Goal: Transaction & Acquisition: Purchase product/service

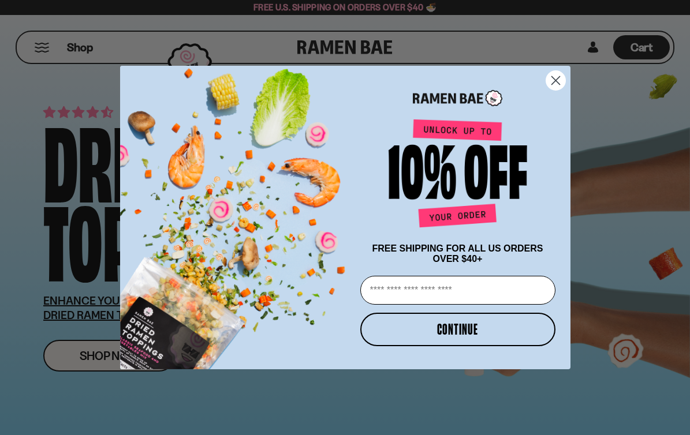
click at [113, 360] on div "Close dialog FREE SHIPPING FOR ALL US ORDERS OVER $40+ Email CONTINUE ******" at bounding box center [345, 218] width 473 height 304
click at [558, 76] on circle "Close dialog" at bounding box center [555, 80] width 19 height 19
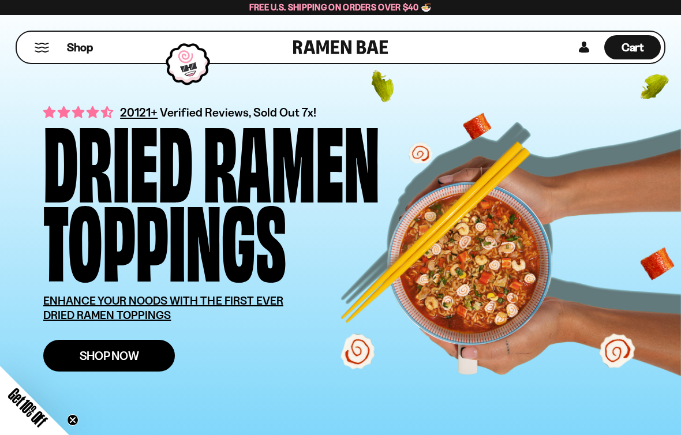
click at [100, 359] on span "Shop Now" at bounding box center [109, 356] width 59 height 12
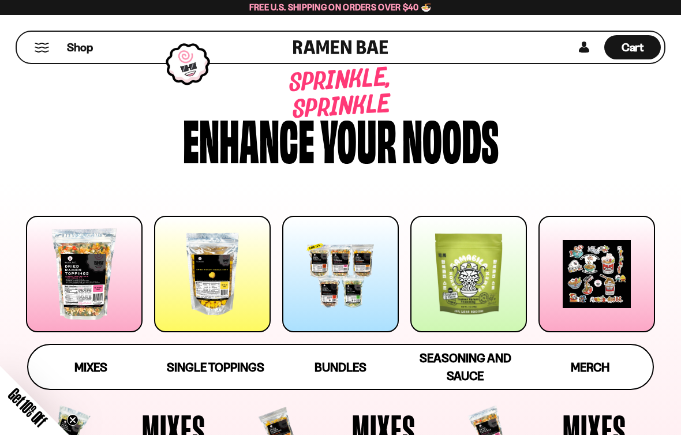
click at [209, 270] on div at bounding box center [212, 274] width 117 height 117
click at [43, 49] on button "Mobile Menu Trigger" at bounding box center [42, 48] width 16 height 10
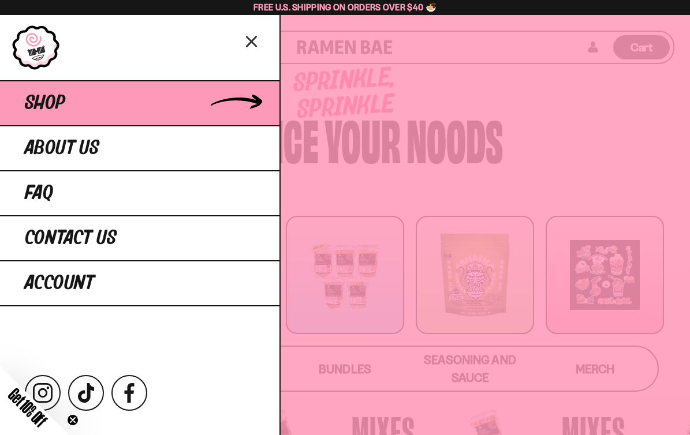
click at [224, 100] on link "Shop" at bounding box center [139, 102] width 279 height 45
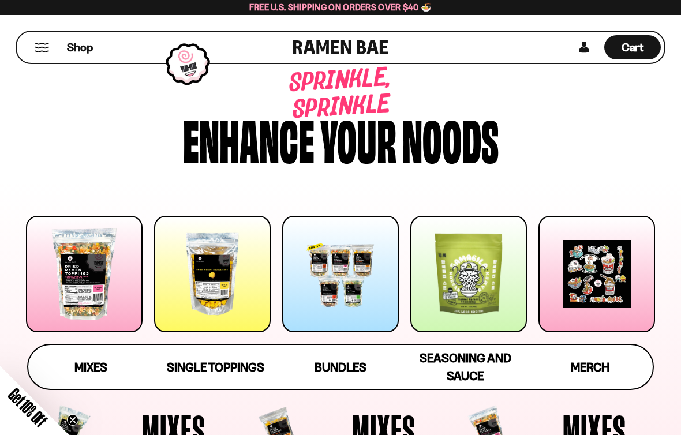
click at [61, 272] on div at bounding box center [84, 274] width 117 height 117
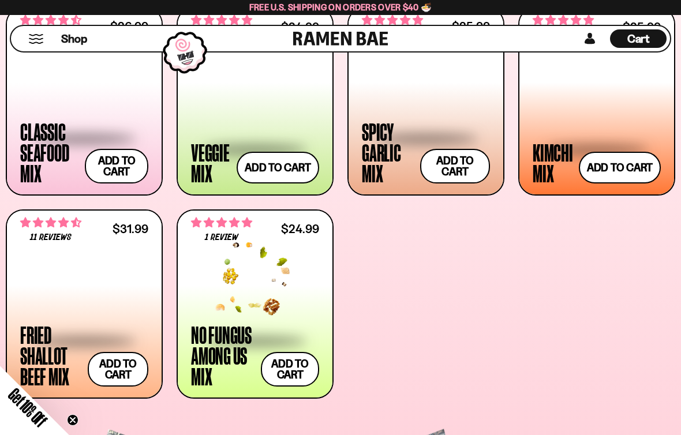
scroll to position [462, 0]
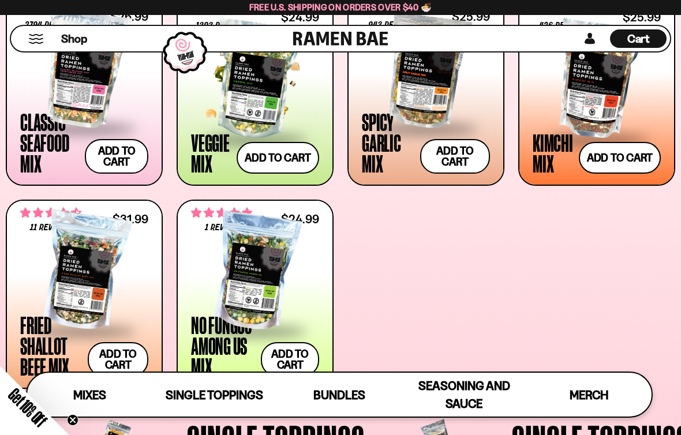
click at [248, 120] on span at bounding box center [255, 140] width 128 height 40
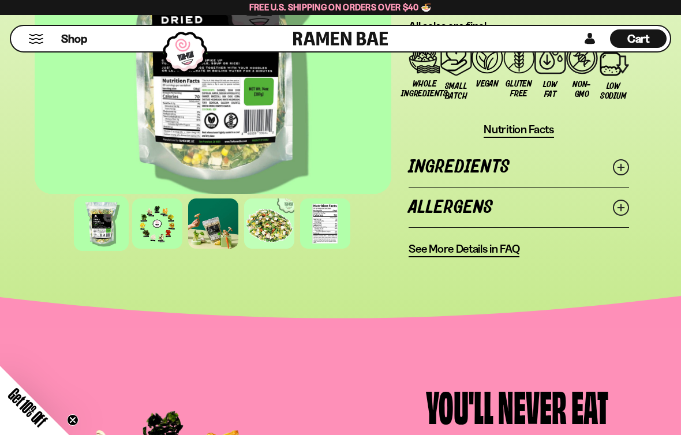
scroll to position [1216, 0]
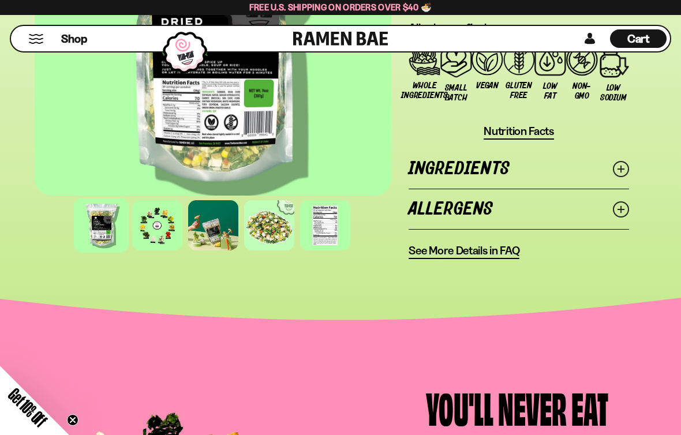
click at [617, 170] on icon at bounding box center [621, 169] width 16 height 16
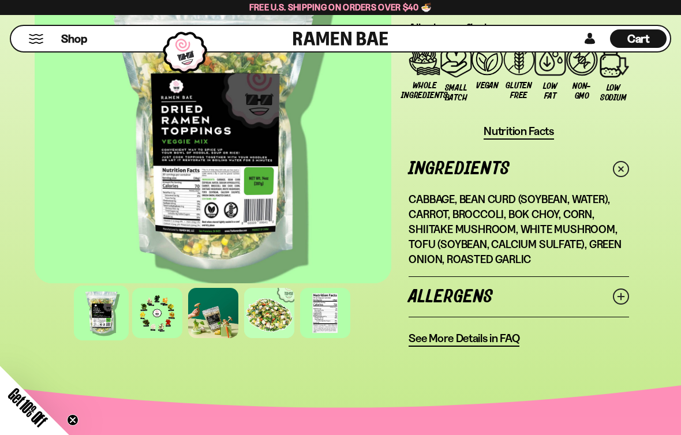
click at [625, 291] on circle at bounding box center [621, 296] width 15 height 15
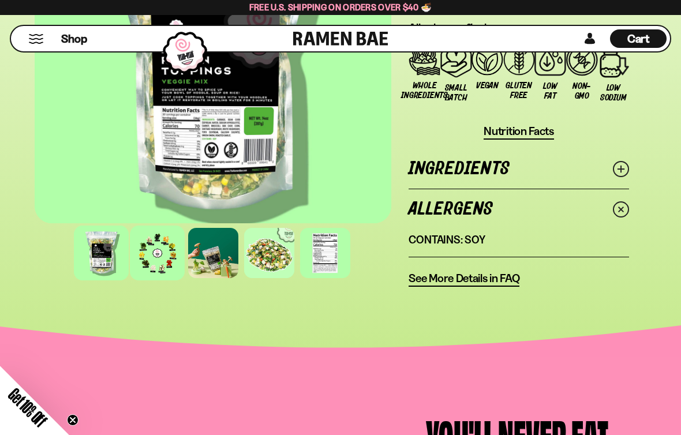
click at [159, 259] on div at bounding box center [157, 253] width 55 height 55
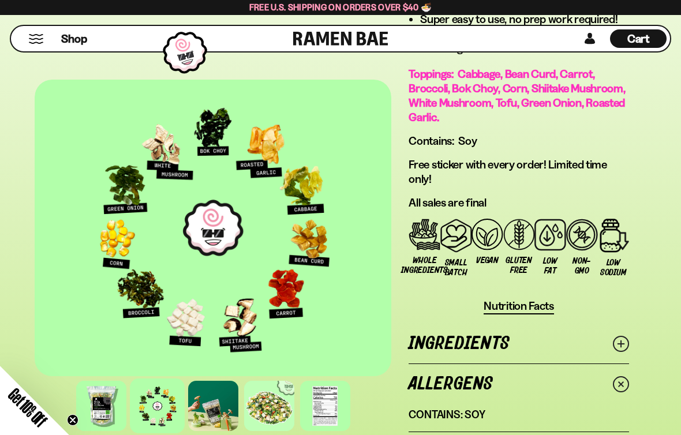
scroll to position [1017, 0]
